Goal: Find specific page/section: Find specific page/section

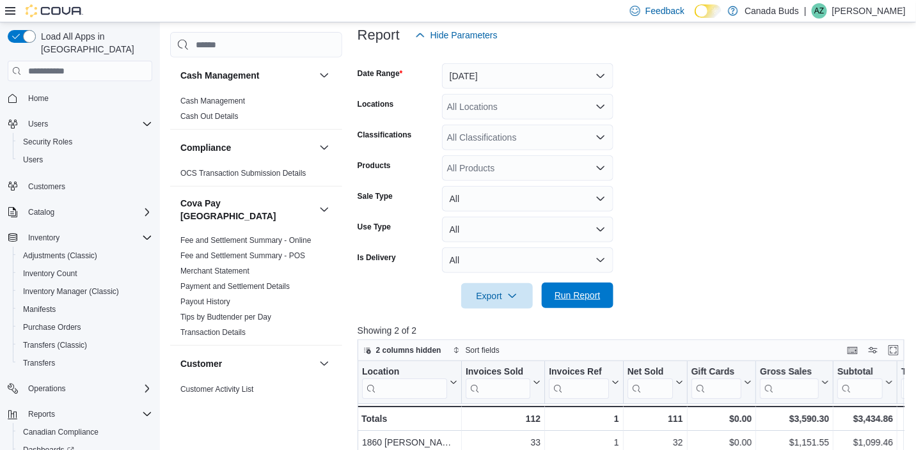
scroll to position [68, 0]
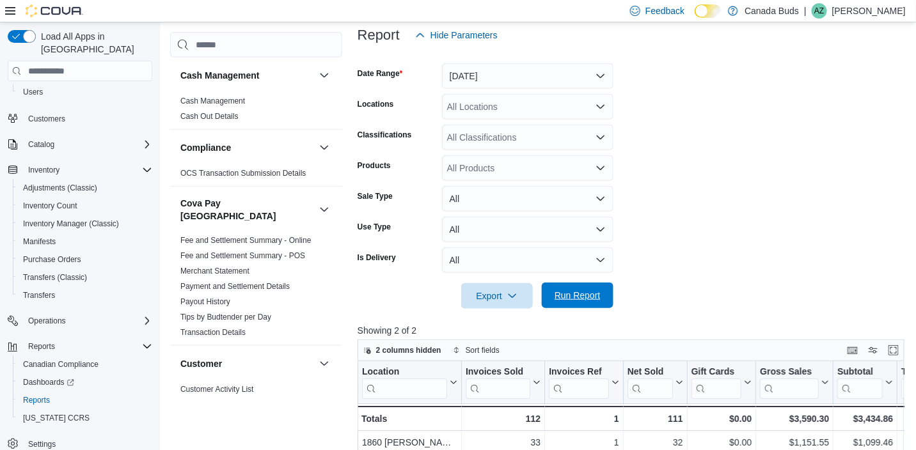
click at [563, 294] on span "Run Report" at bounding box center [577, 295] width 46 height 13
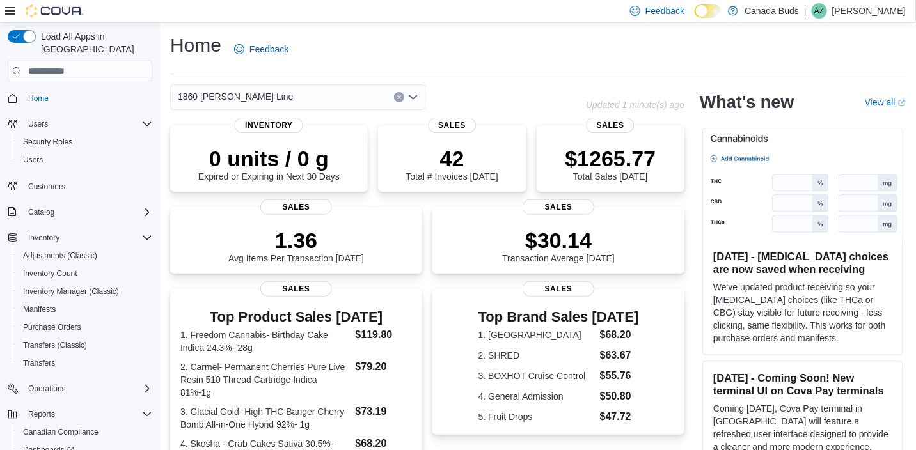
click at [242, 94] on span "1860 [PERSON_NAME] Line" at bounding box center [236, 96] width 116 height 15
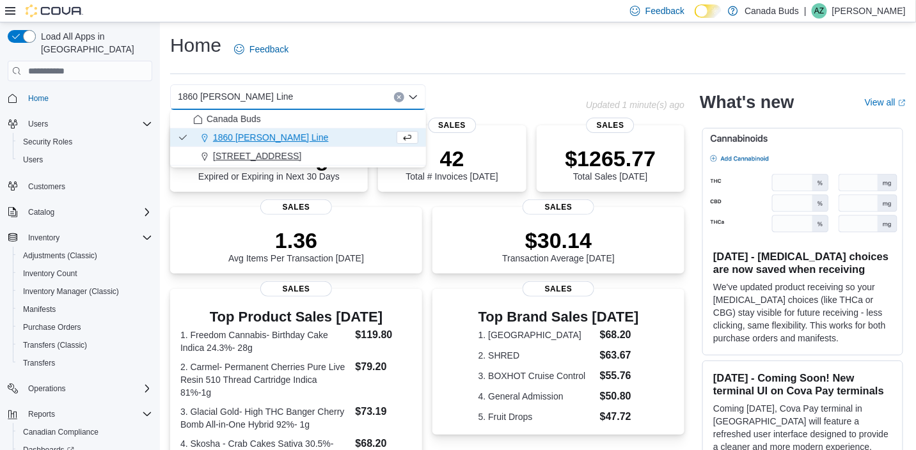
click at [251, 157] on span "[STREET_ADDRESS]" at bounding box center [257, 156] width 88 height 13
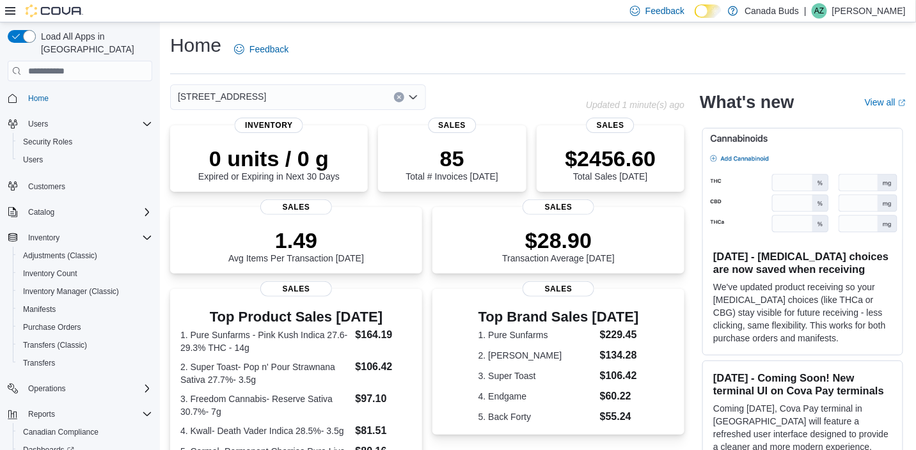
click at [269, 97] on div "595 Carlton Street Combo box. Selected. 595 Carlton Street. Press Backspace to …" at bounding box center [298, 97] width 256 height 26
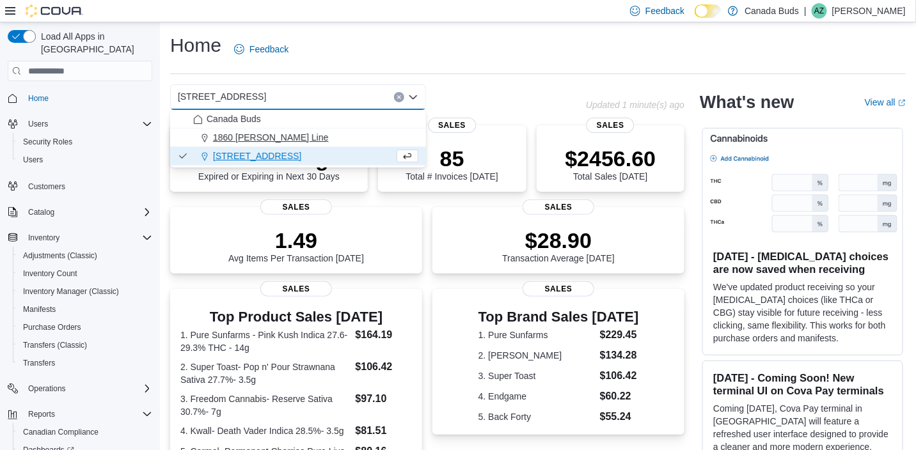
click at [269, 132] on span "1860 [PERSON_NAME] Line" at bounding box center [271, 137] width 116 height 13
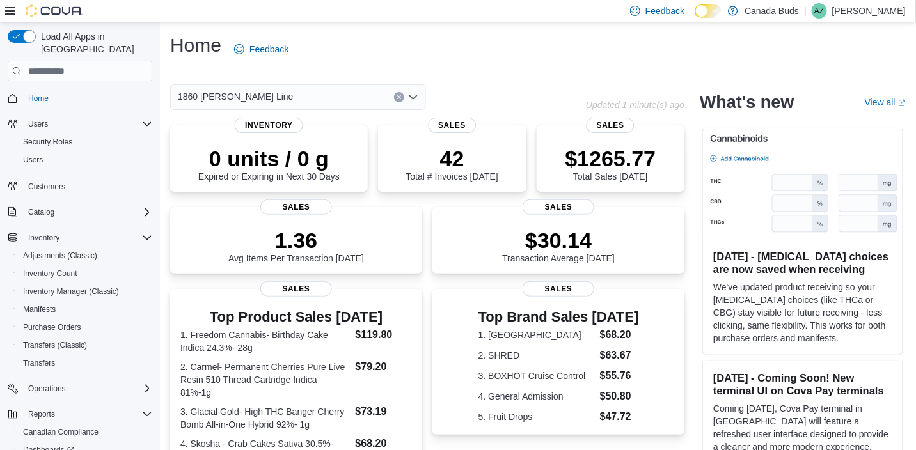
click at [287, 101] on div "1860 Appleby Line Combo box. Selected. 1860 Appleby Line. Press Backspace to de…" at bounding box center [298, 97] width 256 height 26
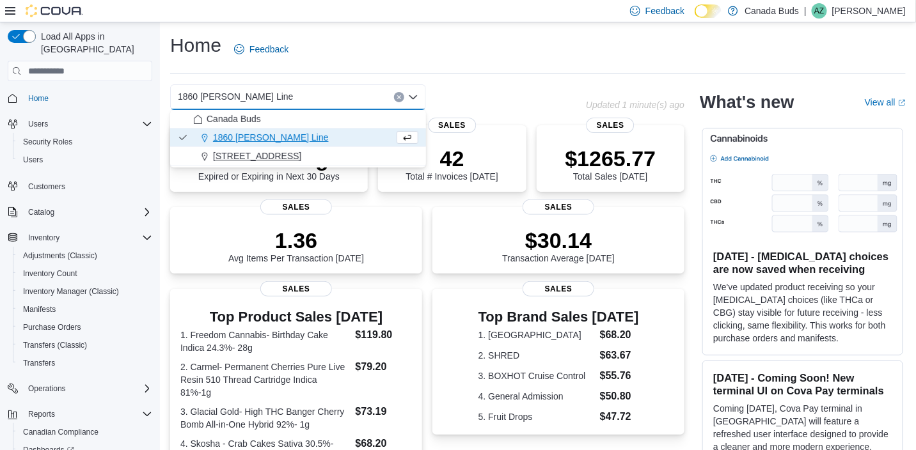
click at [277, 155] on span "[STREET_ADDRESS]" at bounding box center [257, 156] width 88 height 13
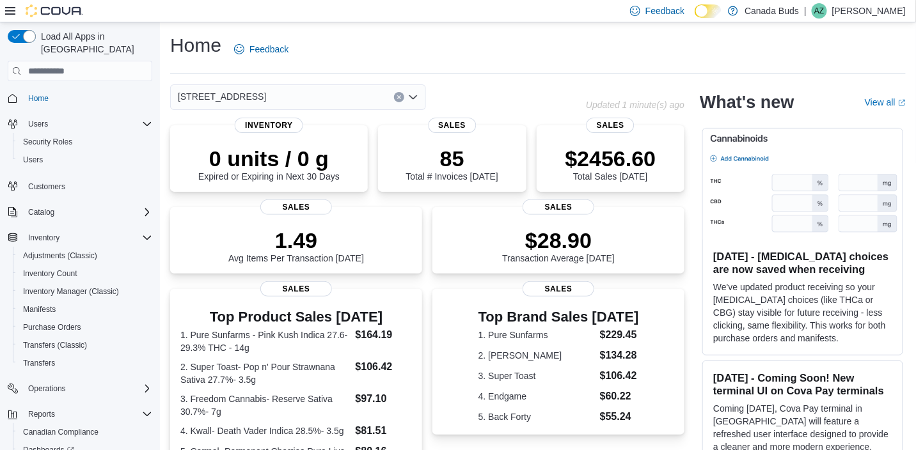
click at [287, 95] on div "[STREET_ADDRESS]" at bounding box center [298, 97] width 256 height 26
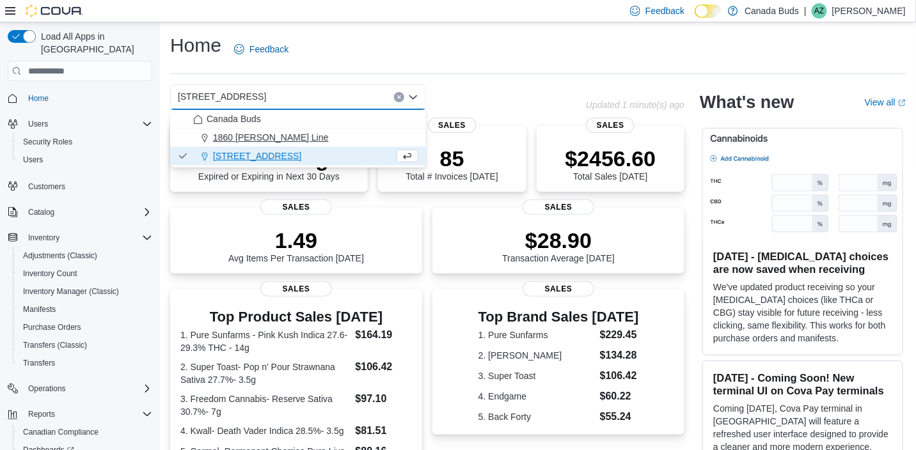
click at [273, 137] on span "1860 [PERSON_NAME] Line" at bounding box center [271, 137] width 116 height 13
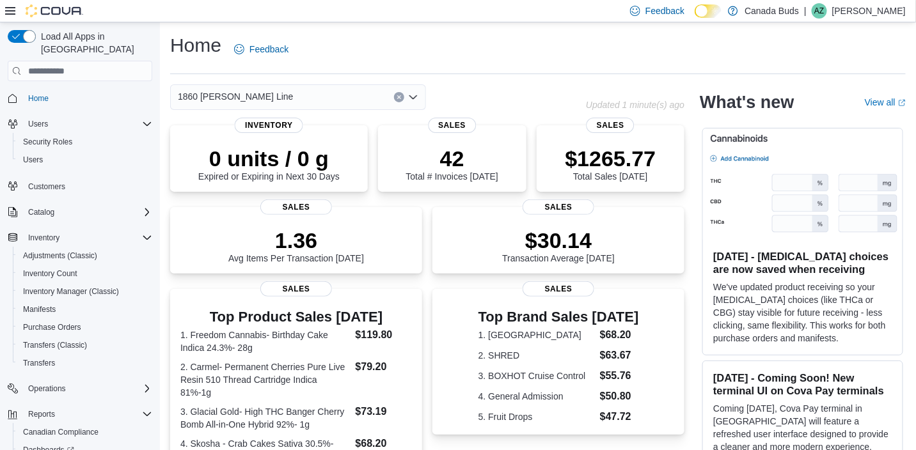
click at [293, 86] on div "1860 Appleby Line Combo box. Selected. 1860 Appleby Line. Press Backspace to de…" at bounding box center [298, 97] width 256 height 26
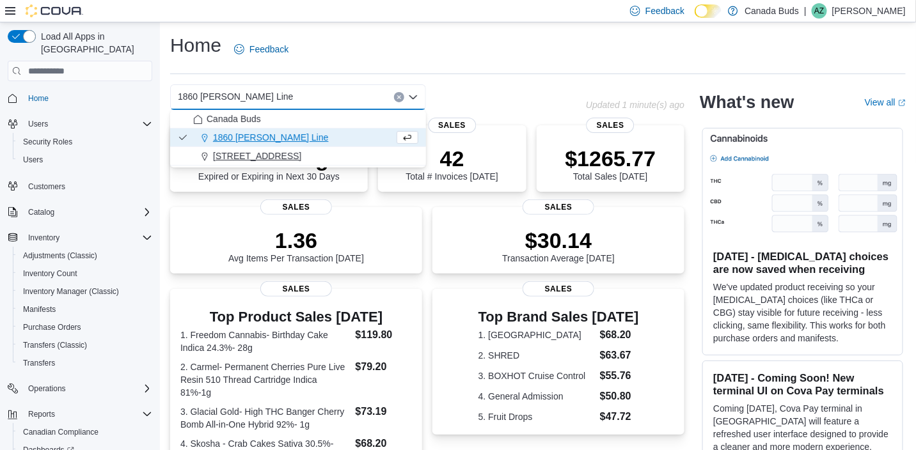
click at [267, 157] on span "[STREET_ADDRESS]" at bounding box center [257, 156] width 88 height 13
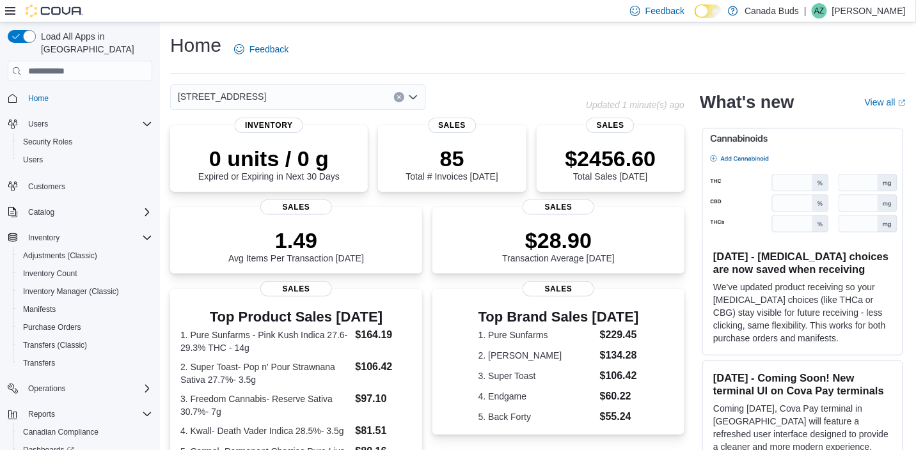
click at [272, 97] on div "595 Carlton Street Combo box. Selected. 595 Carlton Street. Press Backspace to …" at bounding box center [298, 97] width 256 height 26
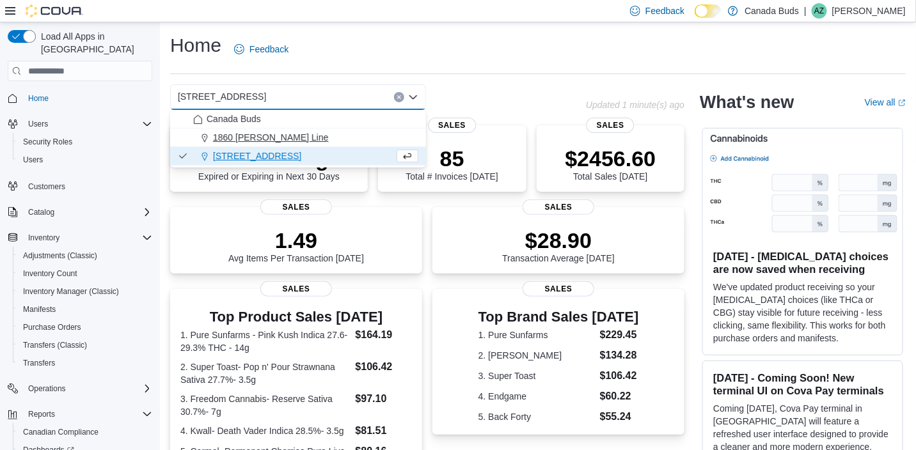
click at [271, 141] on span "1860 [PERSON_NAME] Line" at bounding box center [271, 137] width 116 height 13
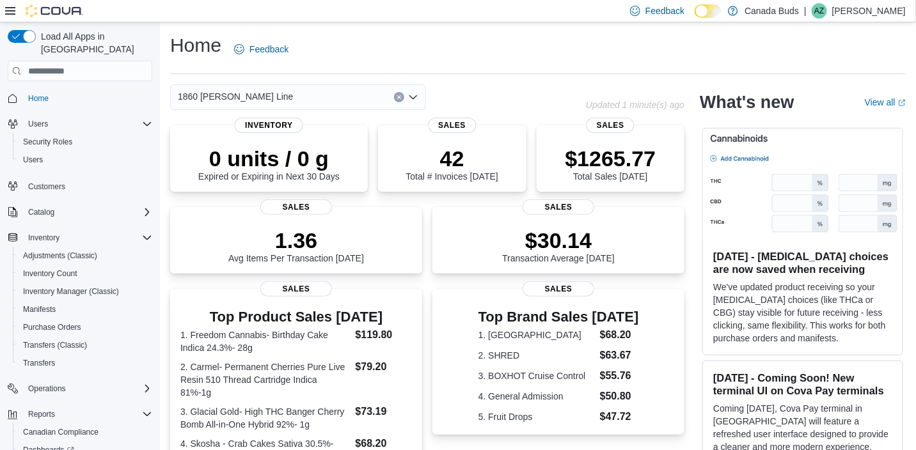
click at [281, 79] on div "Home Feedback 1860 Appleby Line Combo box. Selected. 1860 Appleby Line. Press B…" at bounding box center [538, 405] width 756 height 767
click at [277, 98] on div "1860 [PERSON_NAME] Line" at bounding box center [298, 97] width 256 height 26
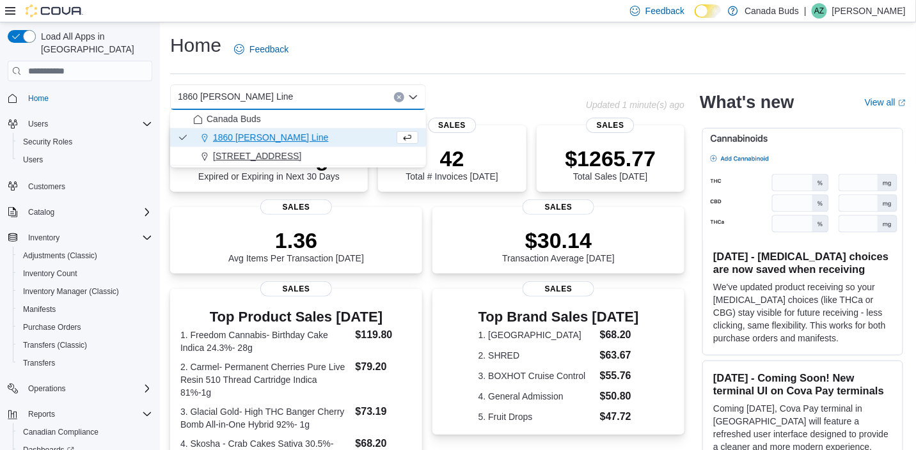
click at [276, 151] on span "[STREET_ADDRESS]" at bounding box center [257, 156] width 88 height 13
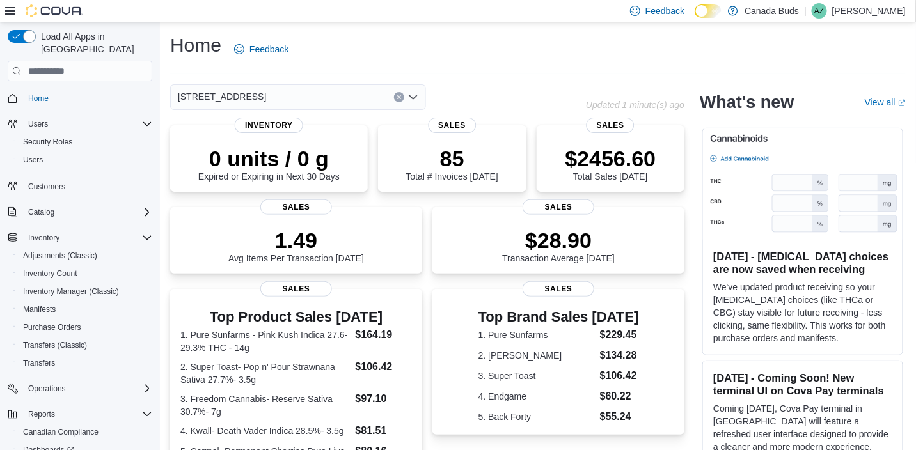
click at [286, 91] on div "[STREET_ADDRESS]" at bounding box center [298, 97] width 256 height 26
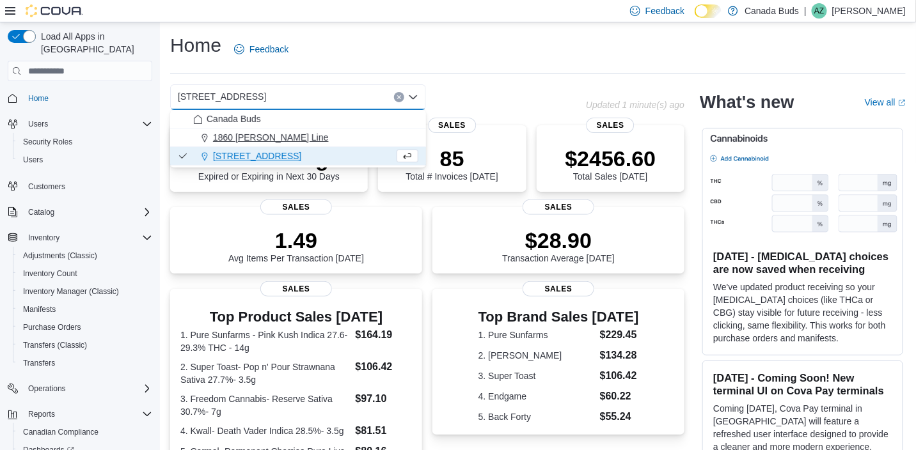
click at [240, 138] on span "1860 [PERSON_NAME] Line" at bounding box center [271, 137] width 116 height 13
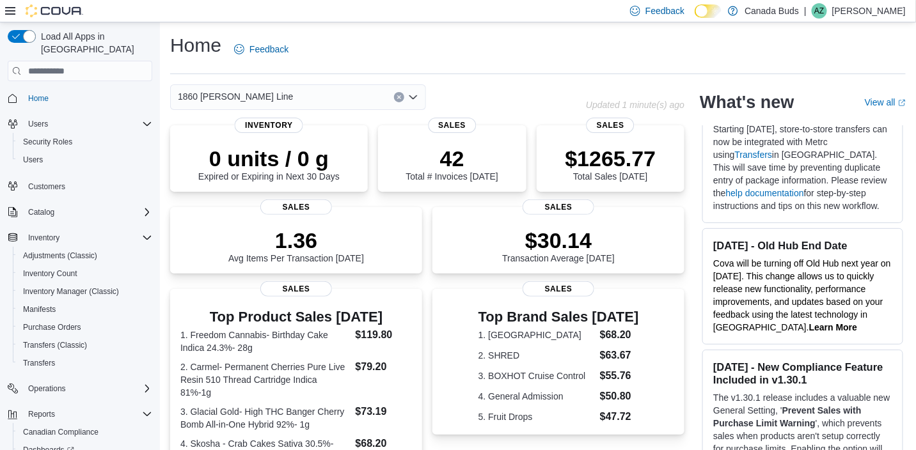
scroll to position [959, 0]
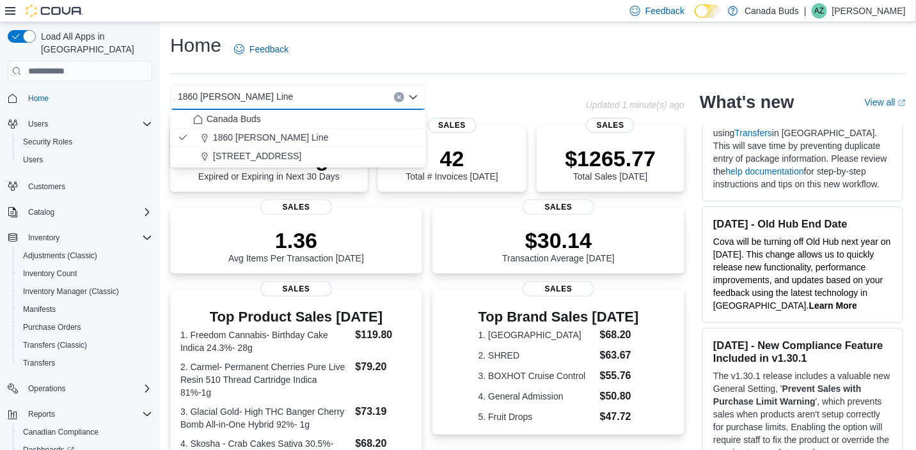
click at [231, 91] on span "1860 [PERSON_NAME] Line" at bounding box center [236, 96] width 116 height 15
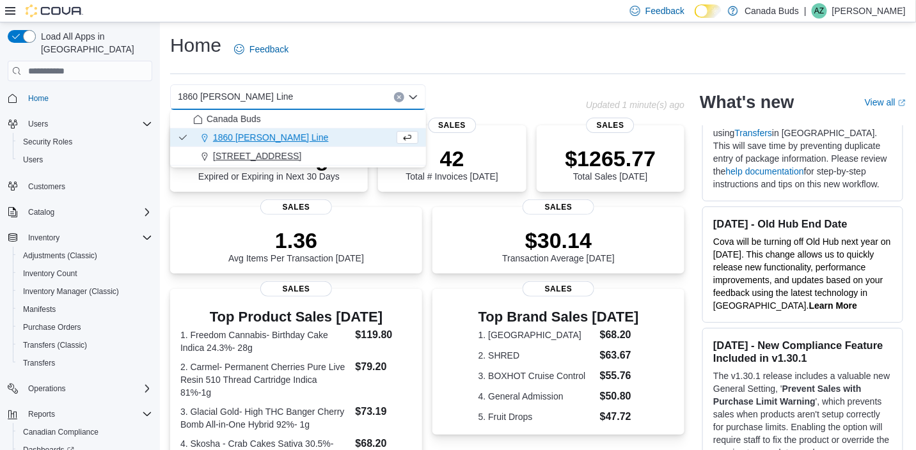
click at [235, 154] on span "[STREET_ADDRESS]" at bounding box center [257, 156] width 88 height 13
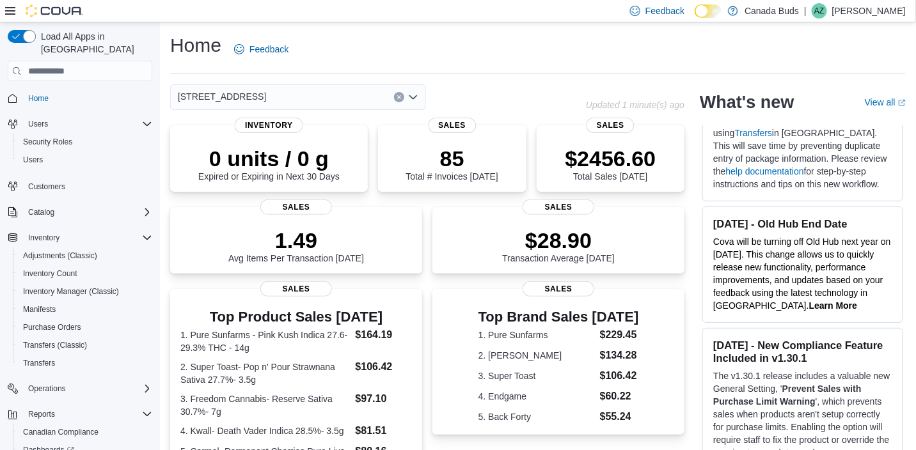
click at [366, 91] on div "[STREET_ADDRESS]" at bounding box center [298, 97] width 256 height 26
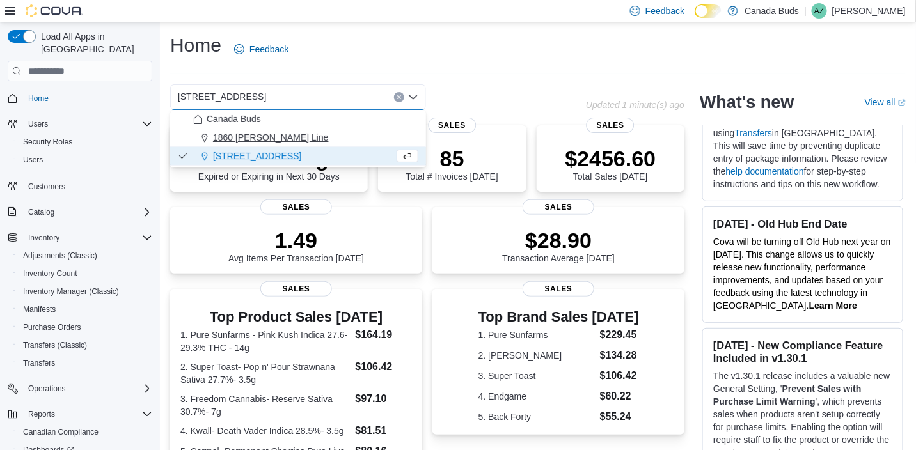
click at [290, 142] on div "1860 [PERSON_NAME] Line" at bounding box center [305, 137] width 225 height 13
